Goal: Task Accomplishment & Management: Complete application form

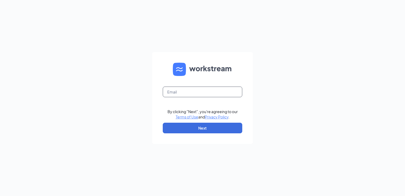
click at [177, 93] on input "text" at bounding box center [202, 91] width 79 height 11
type input "tonie@thepickleteam.com"
click at [203, 126] on button "Next" at bounding box center [202, 127] width 79 height 11
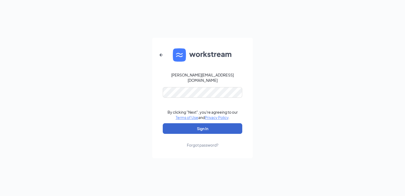
drag, startPoint x: 203, startPoint y: 126, endPoint x: 191, endPoint y: 126, distance: 12.2
click at [191, 126] on button "Sign In" at bounding box center [202, 128] width 79 height 11
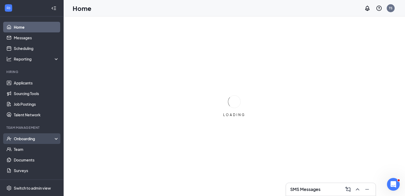
click at [35, 137] on div "Onboarding" at bounding box center [34, 138] width 41 height 5
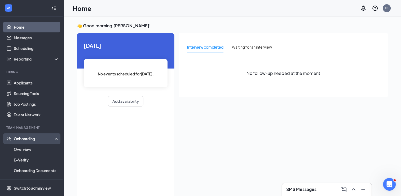
click at [45, 139] on div "Onboarding" at bounding box center [34, 138] width 41 height 5
click at [44, 148] on link "Overview" at bounding box center [36, 149] width 45 height 11
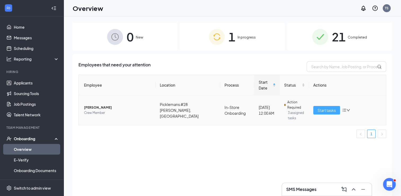
click at [328, 107] on span "Start tasks" at bounding box center [326, 110] width 18 height 6
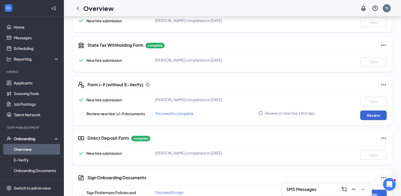
scroll to position [180, 0]
click at [379, 114] on button "Review" at bounding box center [373, 115] width 26 height 10
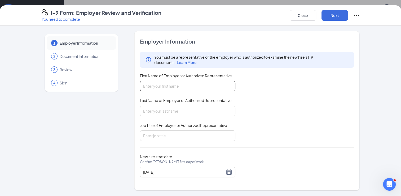
click at [210, 89] on input "First Name of Employer or Authorized Representative" at bounding box center [187, 86] width 95 height 11
type input "[PERSON_NAME]"
click at [192, 106] on input "Last Name of Employer or Authorized Representative" at bounding box center [187, 110] width 95 height 11
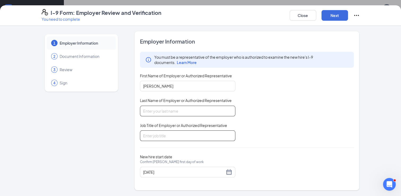
type input "Sachs"
click at [168, 133] on input "Job Title of Employer or Authorized Representative" at bounding box center [187, 135] width 95 height 11
type input "General Manager"
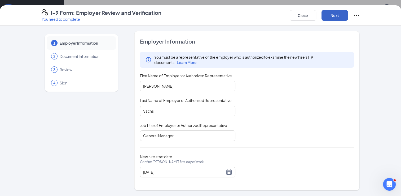
click at [336, 14] on button "Next" at bounding box center [334, 15] width 26 height 11
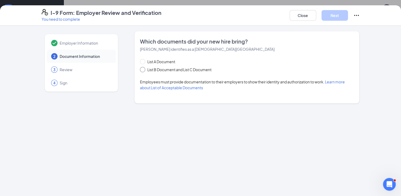
click at [189, 69] on span "List B Document and List C Document" at bounding box center [179, 69] width 68 height 6
click at [144, 69] on input "List B Document and List C Document" at bounding box center [142, 69] width 4 height 4
radio input "true"
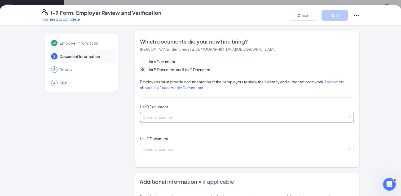
click at [169, 116] on input "search" at bounding box center [245, 116] width 204 height 8
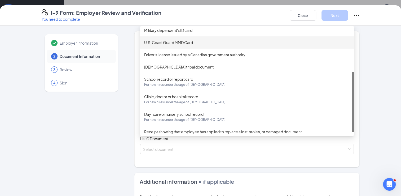
scroll to position [81, 0]
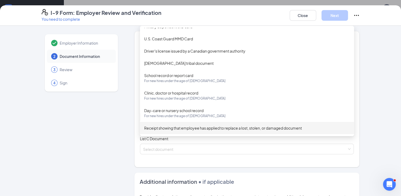
click at [119, 142] on div "Employer Information 2 Document Information 3 Review 4 Sign Which documents did…" at bounding box center [201, 169] width 318 height 277
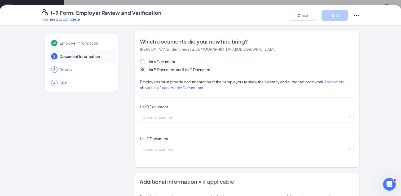
click at [164, 61] on span "List A Document" at bounding box center [161, 62] width 32 height 6
click at [144, 61] on input "List A Document" at bounding box center [142, 61] width 4 height 4
radio input "true"
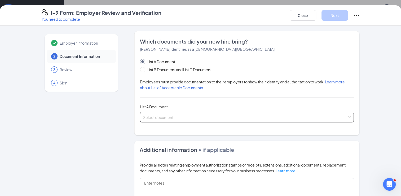
click at [155, 118] on input "search" at bounding box center [245, 116] width 204 height 8
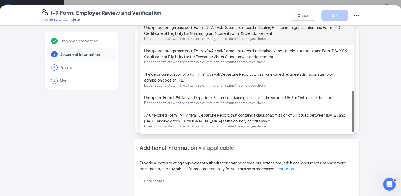
scroll to position [7, 0]
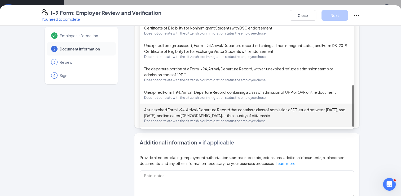
click at [117, 126] on div "Employer Information 2 Document Information 3 Review 4 Sign" at bounding box center [81, 146] width 79 height 245
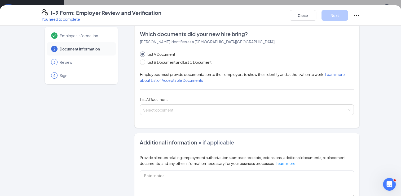
click at [157, 58] on div "List A Document List B Document and List C Document" at bounding box center [181, 58] width 82 height 14
click at [159, 62] on span "List B Document and List C Document" at bounding box center [179, 62] width 68 height 6
click at [144, 62] on input "List B Document and List C Document" at bounding box center [142, 61] width 4 height 4
radio input "true"
radio input "false"
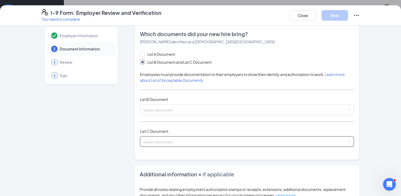
click at [156, 141] on input "search" at bounding box center [245, 140] width 204 height 8
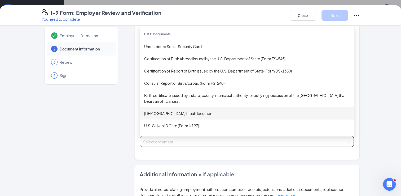
click at [117, 129] on div "Employer Information 2 Document Information 3 Review 4 Sign" at bounding box center [81, 162] width 79 height 277
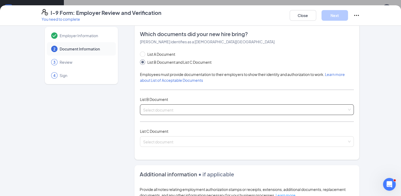
click at [158, 106] on div "Select document" at bounding box center [247, 109] width 214 height 11
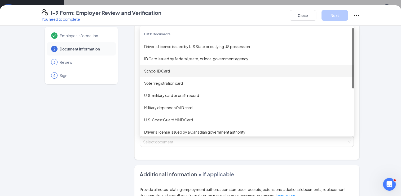
click at [163, 72] on div "School ID Card" at bounding box center [247, 71] width 206 height 6
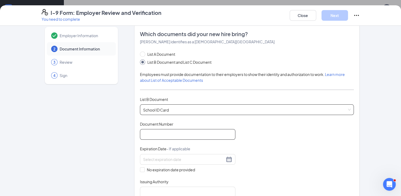
click at [160, 136] on input "Document Number" at bounding box center [187, 134] width 95 height 11
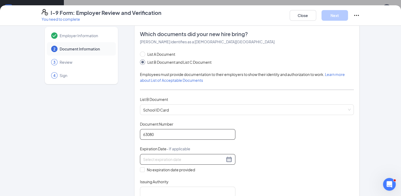
type input "63080"
click at [178, 158] on input at bounding box center [184, 159] width 82 height 6
click at [141, 169] on span at bounding box center [142, 169] width 5 height 5
click at [141, 169] on input "No expiration date provided" at bounding box center [142, 169] width 4 height 4
checkbox input "true"
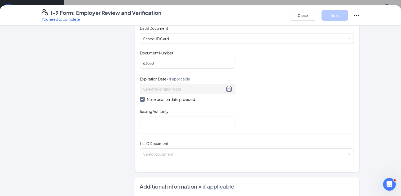
scroll to position [79, 0]
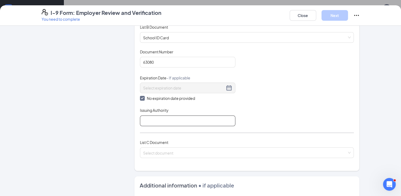
click at [196, 121] on input "Issuing Authority" at bounding box center [187, 120] width 95 height 11
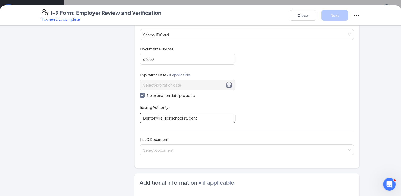
scroll to position [82, 0]
click at [168, 117] on input "Bentonville Highschool student" at bounding box center [187, 118] width 95 height 11
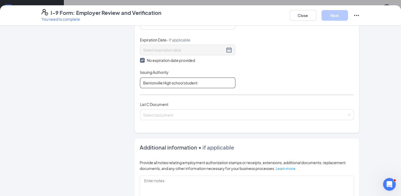
scroll to position [119, 0]
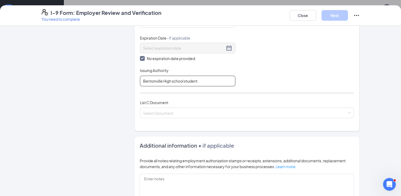
click at [198, 81] on input "Bentonville High school student" at bounding box center [187, 80] width 95 height 11
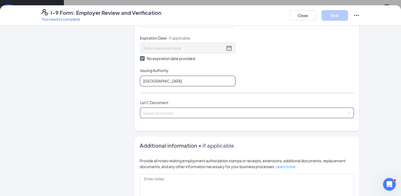
type input "[GEOGRAPHIC_DATA]"
click at [182, 110] on div "Select document Birth certificate issued by a state, county, municipal authorit…" at bounding box center [247, 112] width 214 height 11
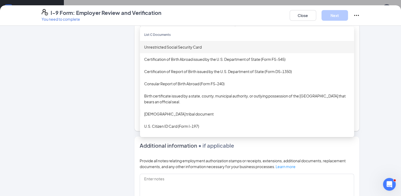
click at [181, 42] on div "Unrestricted Social Security Card" at bounding box center [247, 47] width 214 height 12
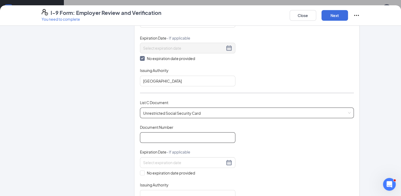
click at [167, 135] on input "Document Number" at bounding box center [187, 137] width 95 height 11
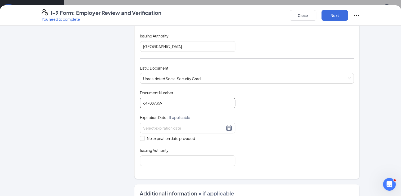
scroll to position [158, 0]
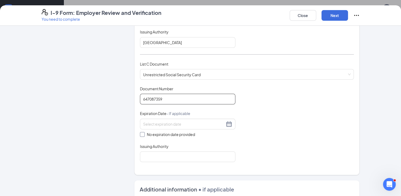
type input "647087359"
click at [141, 133] on input "No expiration date provided" at bounding box center [142, 134] width 4 height 4
checkbox input "true"
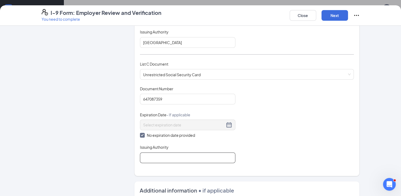
click at [156, 157] on input "Issuing Authority" at bounding box center [187, 157] width 95 height 11
type input "Social Security Administration"
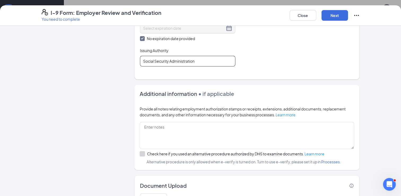
scroll to position [255, 0]
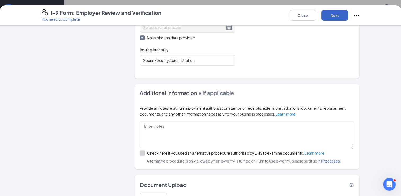
click at [336, 15] on button "Next" at bounding box center [334, 15] width 26 height 11
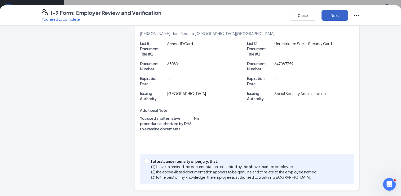
scroll to position [104, 0]
click at [144, 162] on input "I attest, under penalty of [PERSON_NAME], that: (1) I have examined the documen…" at bounding box center [146, 161] width 4 height 4
checkbox input "true"
click at [331, 17] on button "Next" at bounding box center [334, 15] width 26 height 11
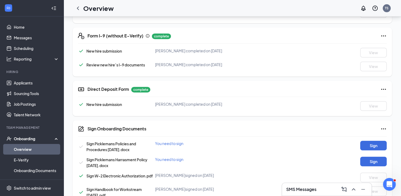
scroll to position [243, 0]
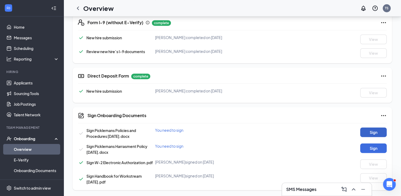
click at [373, 133] on button "Sign" at bounding box center [373, 132] width 26 height 10
